Goal: Communication & Community: Participate in discussion

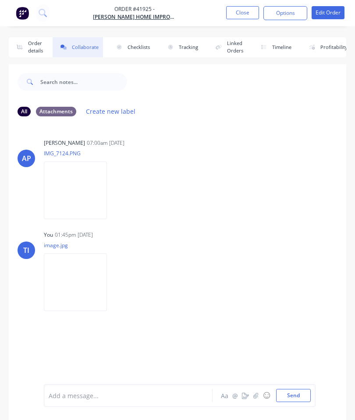
click at [238, 14] on button "Close" at bounding box center [242, 12] width 33 height 13
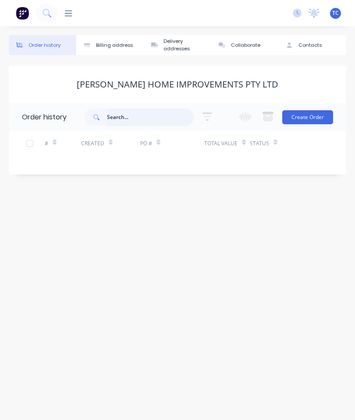
click at [143, 119] on input "text" at bounding box center [150, 118] width 87 height 18
click at [71, 11] on icon at bounding box center [68, 13] width 7 height 6
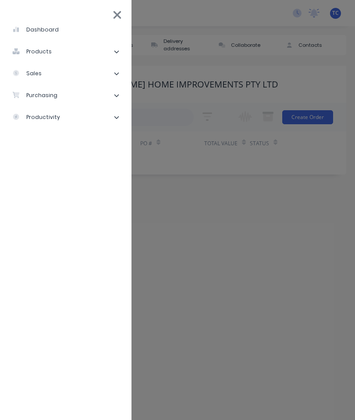
click at [66, 72] on li "sales" at bounding box center [65, 74] width 117 height 22
click at [57, 92] on div "Sales Orders" at bounding box center [44, 96] width 50 height 8
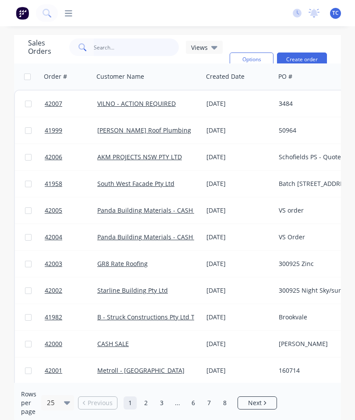
click at [121, 46] on input "text" at bounding box center [136, 48] width 85 height 18
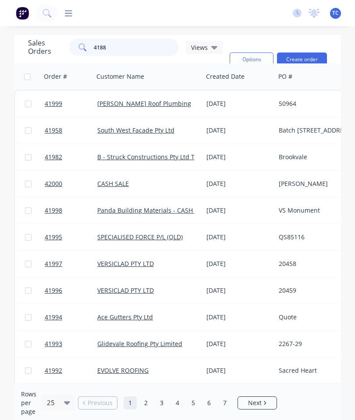
type input "41880"
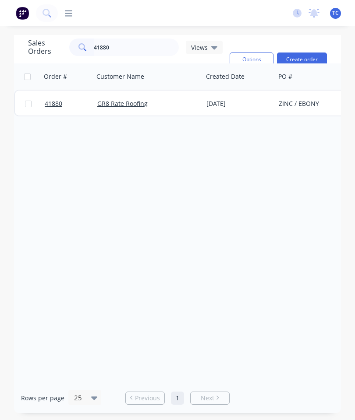
click at [49, 101] on span "41880" at bounding box center [54, 103] width 18 height 9
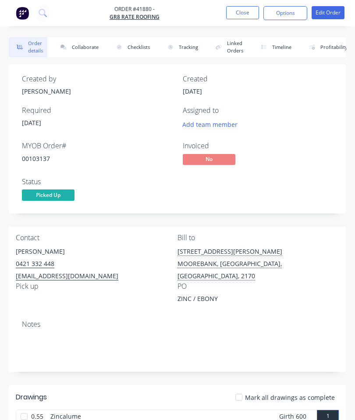
click at [85, 46] on button "Collaborate" at bounding box center [78, 47] width 50 height 20
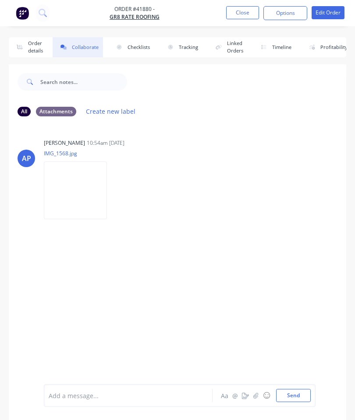
click at [258, 391] on button "button" at bounding box center [256, 396] width 11 height 11
click at [295, 400] on button "Send" at bounding box center [293, 395] width 35 height 13
click at [246, 12] on button "Close" at bounding box center [242, 12] width 33 height 13
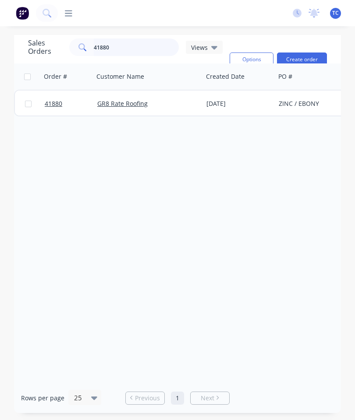
click at [139, 54] on input "41880" at bounding box center [136, 48] width 85 height 18
type input "4"
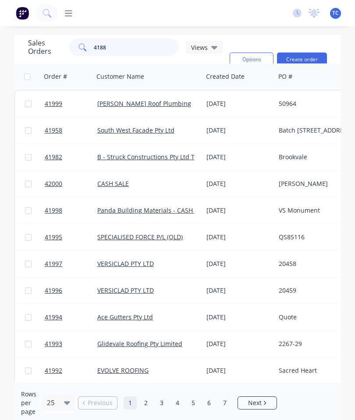
type input "41880"
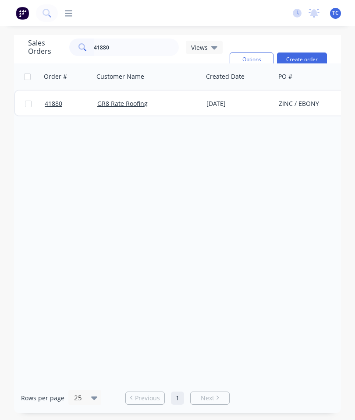
click at [58, 102] on span "41880" at bounding box center [54, 103] width 18 height 9
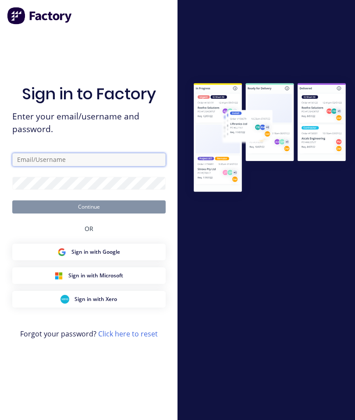
click at [95, 166] on input "text" at bounding box center [88, 159] width 153 height 13
type input "[EMAIL_ADDRESS][DOMAIN_NAME]"
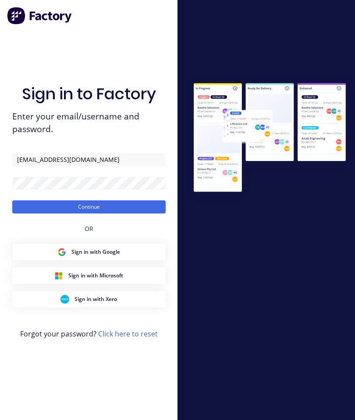
click at [132, 214] on button "Continue" at bounding box center [88, 207] width 153 height 13
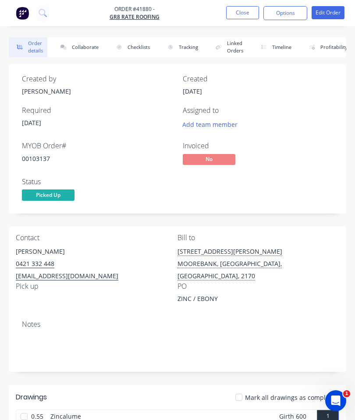
click at [83, 50] on button "Collaborate" at bounding box center [78, 47] width 50 height 20
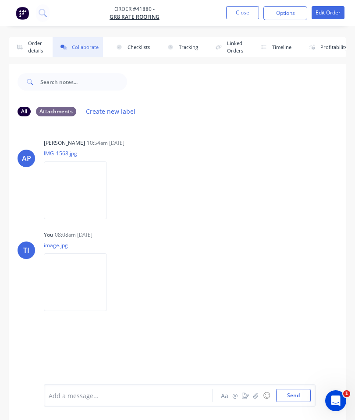
click at [240, 16] on button "Close" at bounding box center [242, 12] width 33 height 13
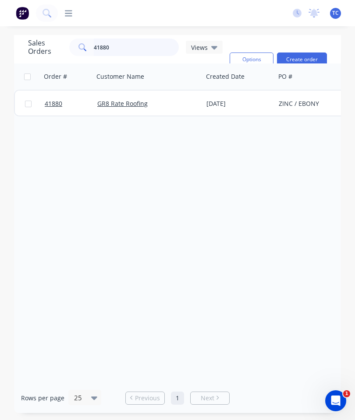
click at [129, 48] on input "41880" at bounding box center [136, 48] width 85 height 18
type input "4"
type input "P"
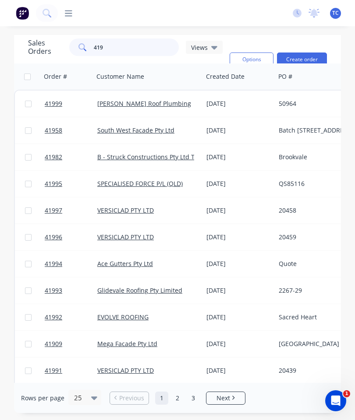
click at [131, 54] on input "419" at bounding box center [136, 48] width 85 height 18
click at [131, 52] on input "419" at bounding box center [136, 48] width 85 height 18
type input "41988"
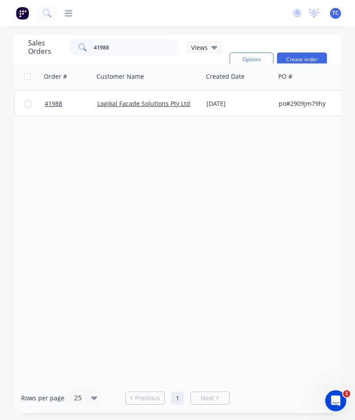
click at [54, 102] on span "41988" at bounding box center [54, 103] width 18 height 9
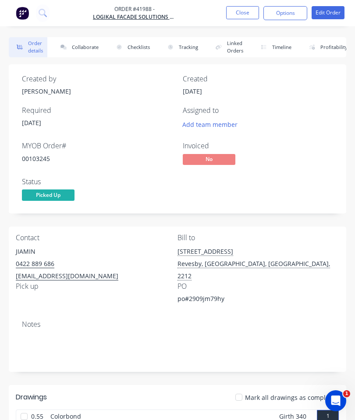
click at [91, 43] on button "Collaborate" at bounding box center [78, 47] width 50 height 20
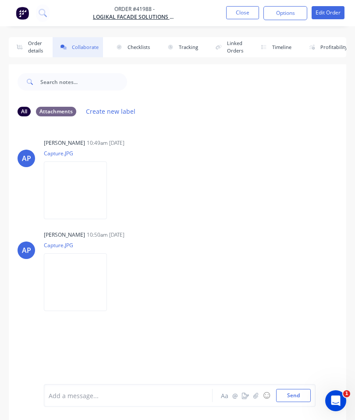
click at [254, 397] on icon "button" at bounding box center [255, 396] width 5 height 6
click at [295, 393] on button "Send" at bounding box center [293, 395] width 35 height 13
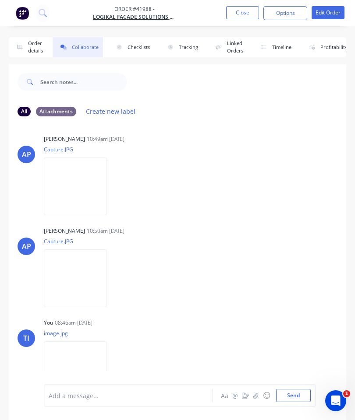
scroll to position [3, 0]
click at [241, 11] on button "Close" at bounding box center [242, 12] width 33 height 13
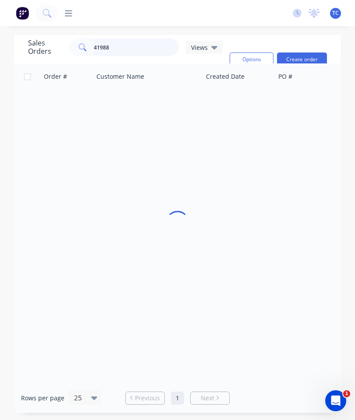
click at [140, 50] on input "41988" at bounding box center [136, 48] width 85 height 18
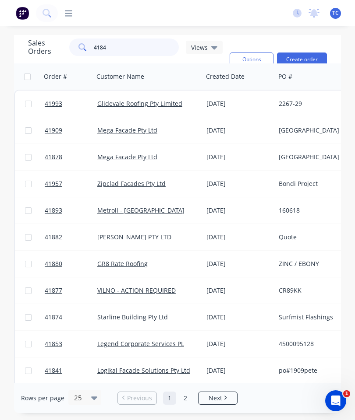
type input "41841"
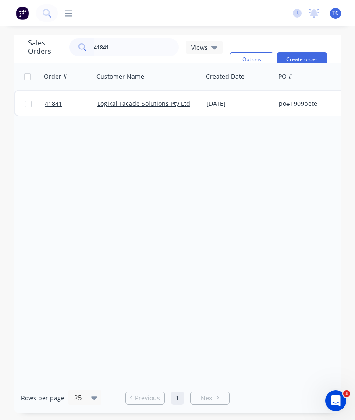
click at [52, 102] on span "41841" at bounding box center [54, 103] width 18 height 9
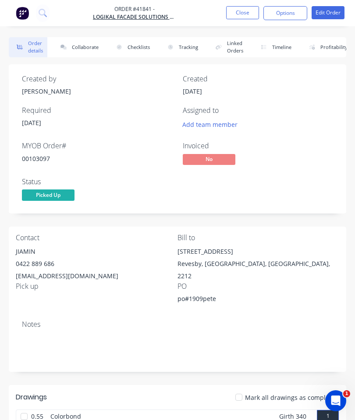
click at [84, 43] on button "Collaborate" at bounding box center [78, 47] width 50 height 20
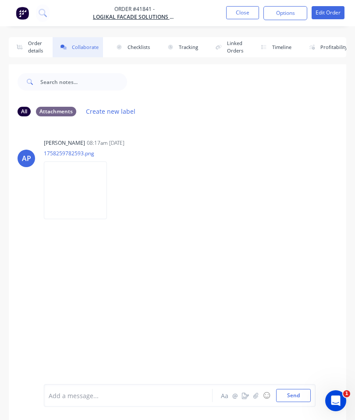
click at [254, 396] on icon "button" at bounding box center [255, 396] width 5 height 6
click at [284, 398] on button "Send" at bounding box center [293, 395] width 35 height 13
click at [238, 12] on button "Close" at bounding box center [242, 12] width 33 height 13
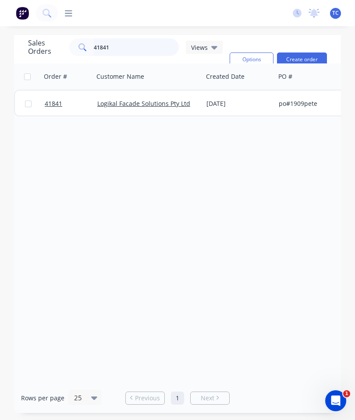
click at [131, 48] on input "41841" at bounding box center [136, 48] width 85 height 18
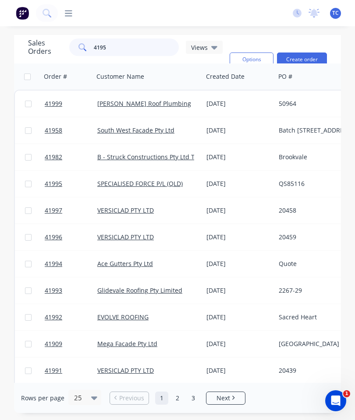
type input "41959"
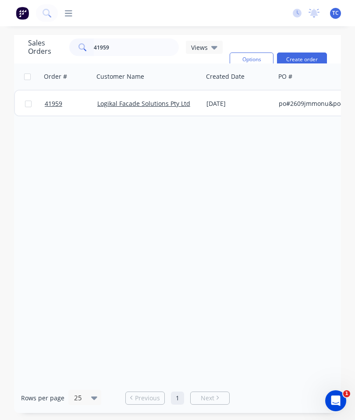
click at [58, 106] on span "41959" at bounding box center [54, 103] width 18 height 9
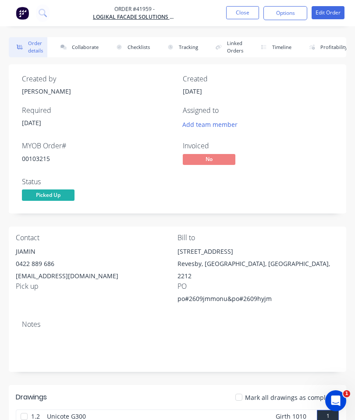
click at [89, 50] on button "Collaborate" at bounding box center [78, 47] width 50 height 20
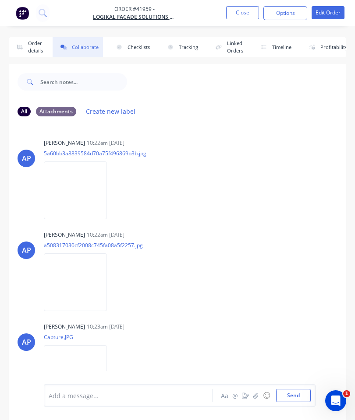
click at [258, 394] on icon "button" at bounding box center [255, 396] width 5 height 6
click at [296, 391] on button "Send" at bounding box center [293, 395] width 35 height 13
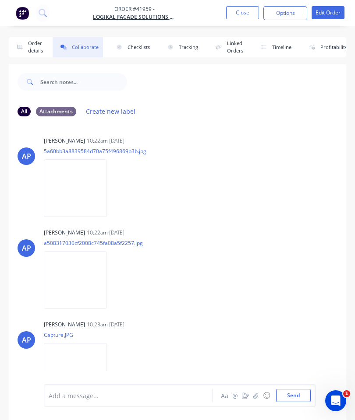
click at [238, 10] on button "Close" at bounding box center [242, 12] width 33 height 13
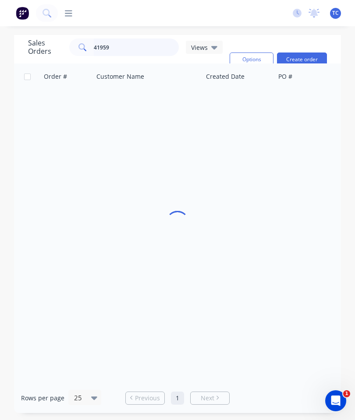
click at [133, 48] on input "41959" at bounding box center [136, 48] width 85 height 18
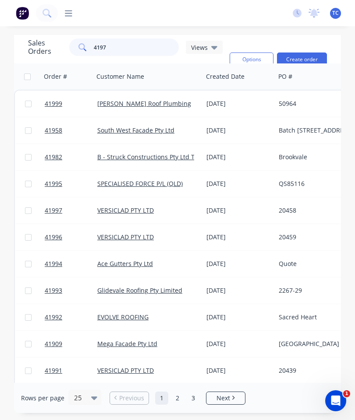
type input "41977"
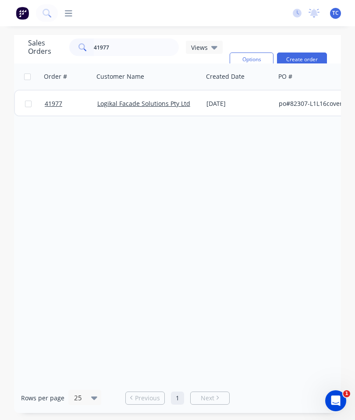
click at [53, 103] on span "41977" at bounding box center [54, 103] width 18 height 9
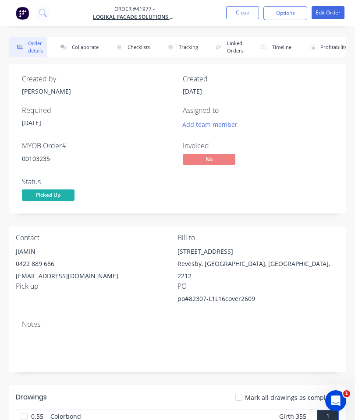
click at [88, 42] on button "Collaborate" at bounding box center [78, 47] width 50 height 20
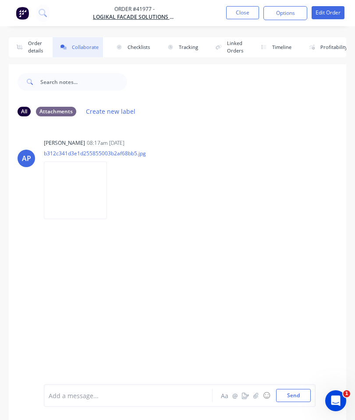
click at [255, 396] on icon "button" at bounding box center [255, 396] width 5 height 6
click at [293, 391] on button "Send" at bounding box center [293, 395] width 35 height 13
click at [239, 11] on button "Close" at bounding box center [242, 12] width 33 height 13
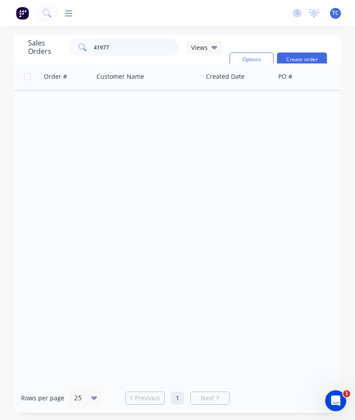
click at [129, 48] on input "41977" at bounding box center [136, 48] width 85 height 18
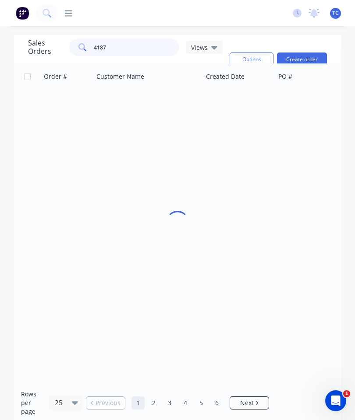
type input "41878"
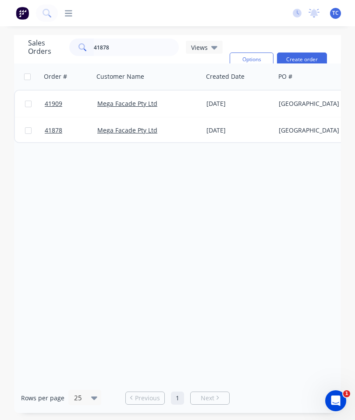
click at [50, 104] on span "41909" at bounding box center [54, 103] width 18 height 9
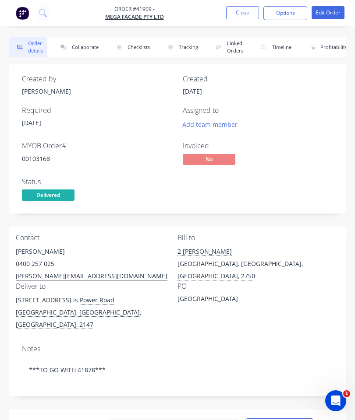
click at [83, 48] on button "Collaborate" at bounding box center [78, 47] width 50 height 20
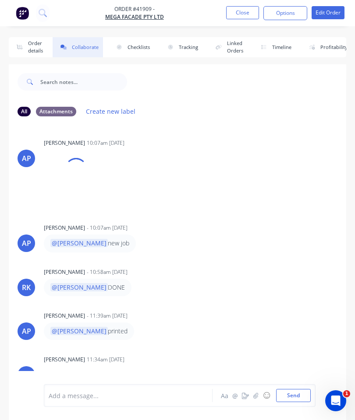
click at [253, 396] on button "button" at bounding box center [256, 396] width 11 height 11
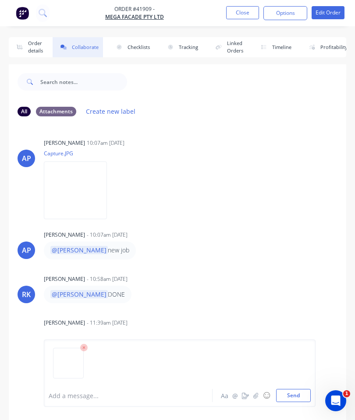
click at [291, 392] on button "Send" at bounding box center [293, 395] width 35 height 13
click at [238, 17] on button "Close" at bounding box center [242, 12] width 33 height 13
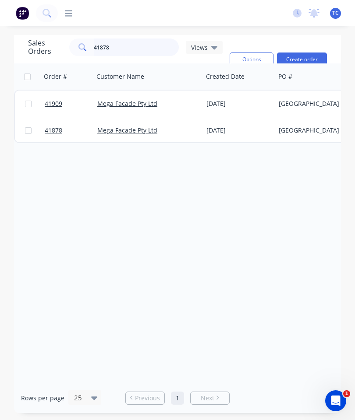
click at [138, 47] on input "41878" at bounding box center [136, 48] width 85 height 18
click at [55, 132] on span "41878" at bounding box center [54, 130] width 18 height 9
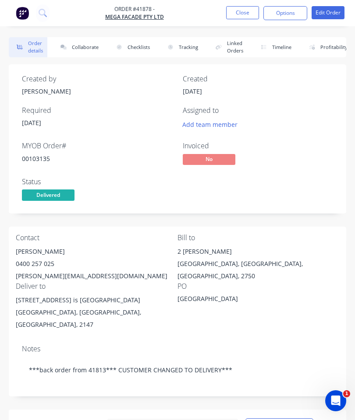
click at [86, 46] on button "Collaborate" at bounding box center [78, 47] width 50 height 20
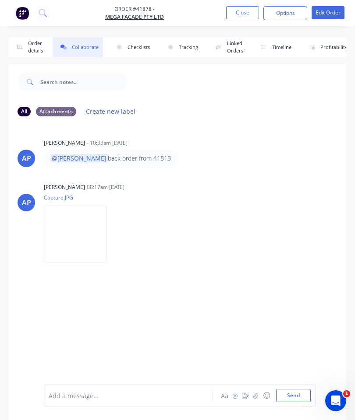
click at [260, 396] on button "button" at bounding box center [256, 396] width 11 height 11
click at [296, 391] on button "Send" at bounding box center [293, 395] width 35 height 13
click at [236, 18] on button "Close" at bounding box center [242, 12] width 33 height 13
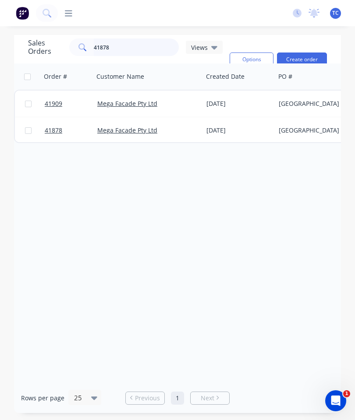
click at [130, 42] on input "41878" at bounding box center [136, 48] width 85 height 18
click at [140, 49] on input "41878" at bounding box center [136, 48] width 85 height 18
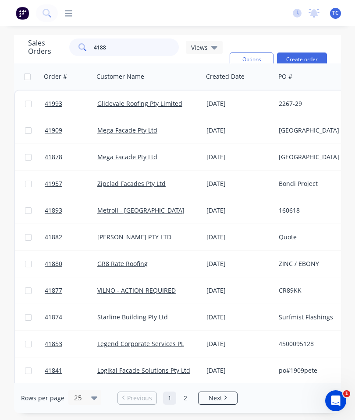
type input "41880"
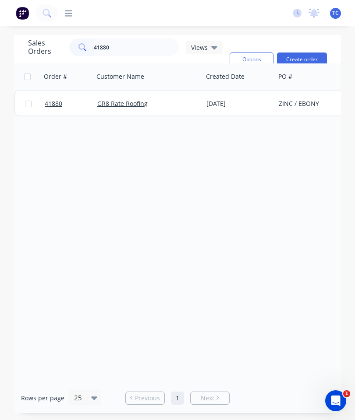
click at [52, 105] on span "41880" at bounding box center [54, 103] width 18 height 9
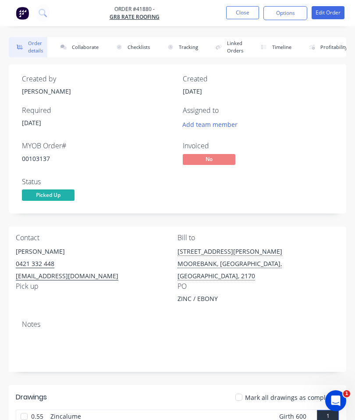
click at [85, 46] on button "Collaborate" at bounding box center [78, 47] width 50 height 20
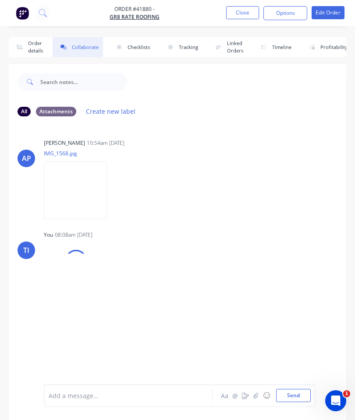
click at [254, 393] on icon "button" at bounding box center [255, 396] width 5 height 6
click at [289, 389] on button "Send" at bounding box center [293, 395] width 35 height 13
click at [232, 10] on button "Close" at bounding box center [242, 12] width 33 height 13
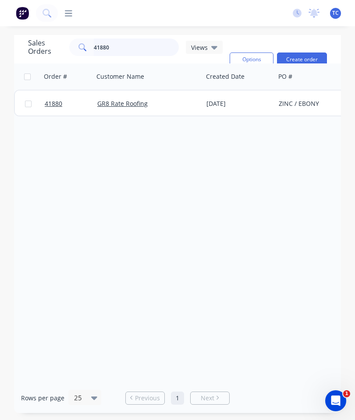
click at [135, 46] on input "41880" at bounding box center [136, 48] width 85 height 18
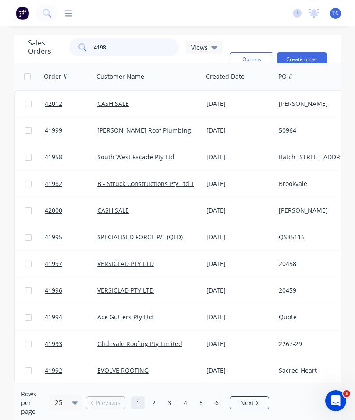
type input "41985"
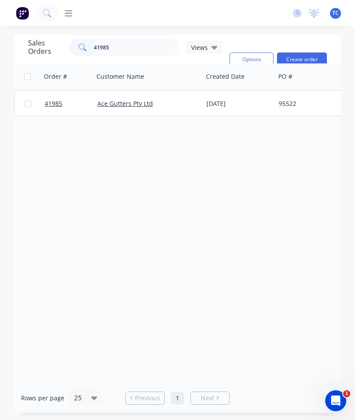
click at [52, 109] on link "41985" at bounding box center [71, 104] width 53 height 26
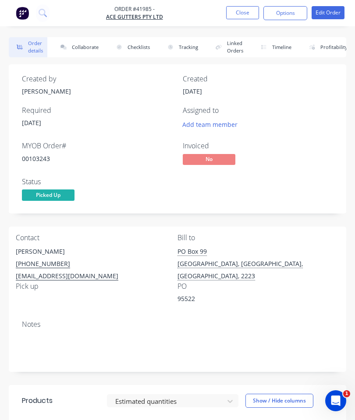
click at [79, 42] on button "Collaborate" at bounding box center [78, 47] width 50 height 20
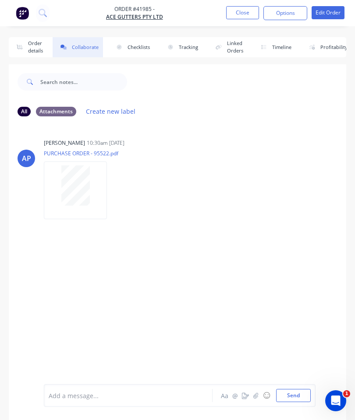
click at [259, 395] on button "button" at bounding box center [256, 396] width 11 height 11
click at [296, 393] on button "Send" at bounding box center [293, 395] width 35 height 13
click at [245, 12] on button "Close" at bounding box center [242, 12] width 33 height 13
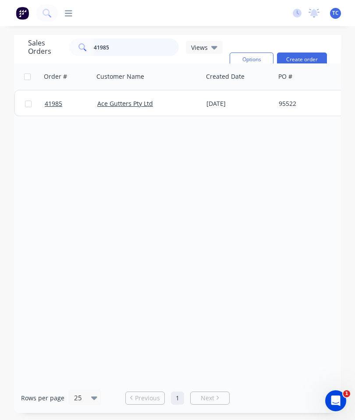
click at [147, 47] on input "41985" at bounding box center [136, 48] width 85 height 18
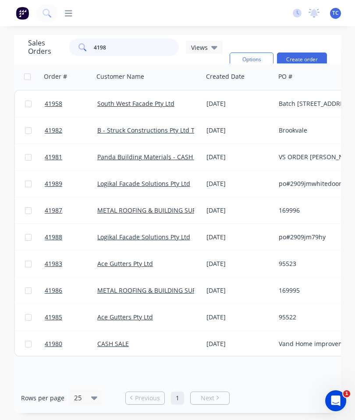
type input "41983"
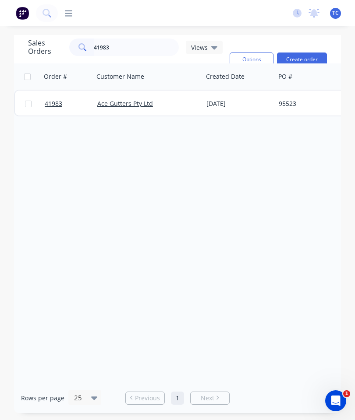
click at [54, 100] on span "41983" at bounding box center [54, 103] width 18 height 9
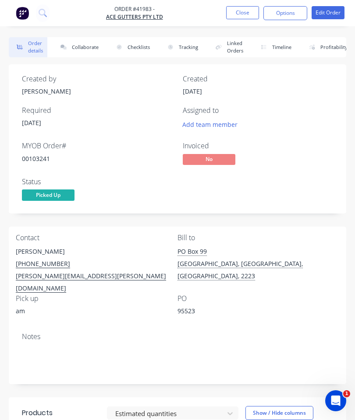
click at [87, 46] on button "Collaborate" at bounding box center [78, 47] width 50 height 20
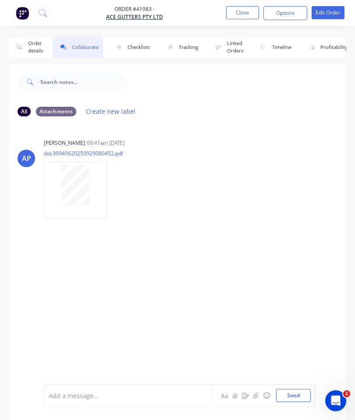
click at [258, 396] on icon "button" at bounding box center [255, 396] width 5 height 6
click at [292, 390] on button "Send" at bounding box center [293, 395] width 35 height 13
